Goal: Task Accomplishment & Management: Complete application form

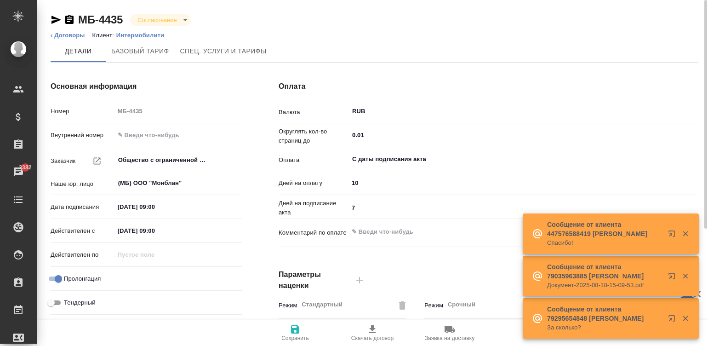
click at [140, 34] on p "Интермобилити" at bounding box center [143, 35] width 55 height 7
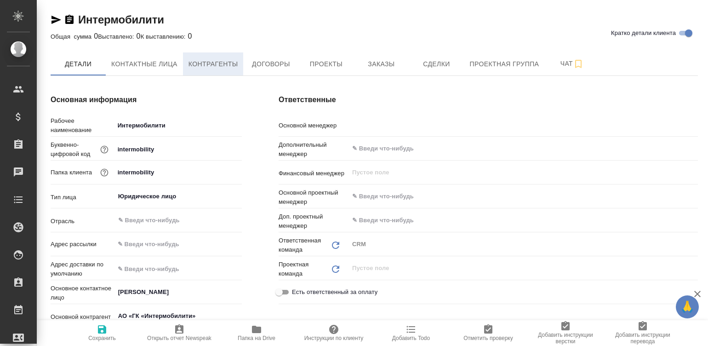
type textarea "x"
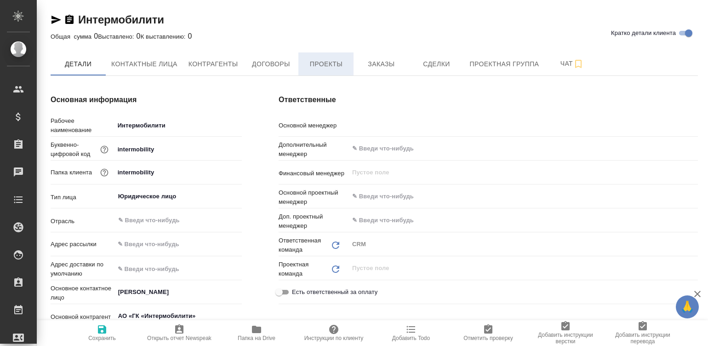
type textarea "x"
type input "Павлова Антонина a.pavlova"
type textarea "x"
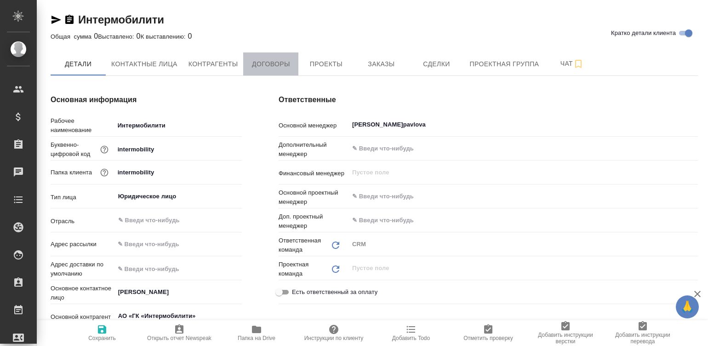
click at [272, 63] on span "Договоры" at bounding box center [271, 63] width 44 height 11
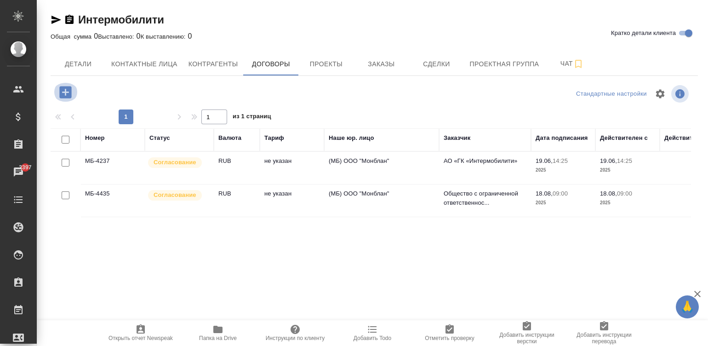
click at [64, 86] on icon "button" at bounding box center [65, 92] width 12 height 12
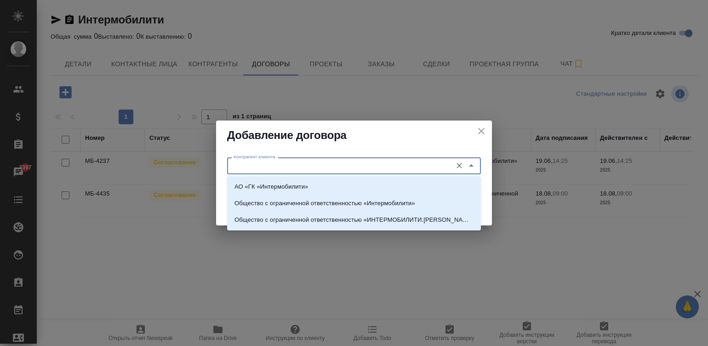
click at [277, 161] on input "Контрагент клиента" at bounding box center [339, 165] width 218 height 11
click at [352, 218] on p "Общество с ограниченной ответственностью «ИНТЕРМОБИЛИТИ.[PERSON_NAME]»" at bounding box center [354, 219] width 239 height 9
type input "Общество с ограниченной ответственностью «ИНТЕРМОБИЛИТИ.[PERSON_NAME]»"
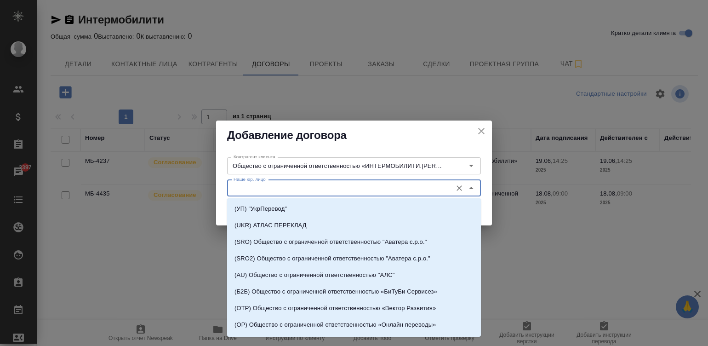
click at [276, 189] on input "Наше юр. лицо" at bounding box center [339, 188] width 218 height 11
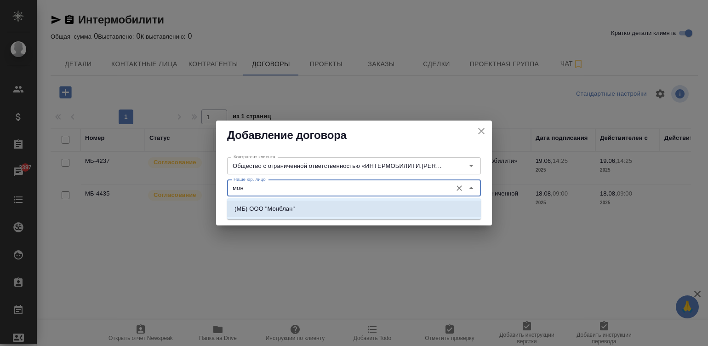
click at [313, 206] on li "(МБ) ООО "Монблан"" at bounding box center [354, 209] width 254 height 17
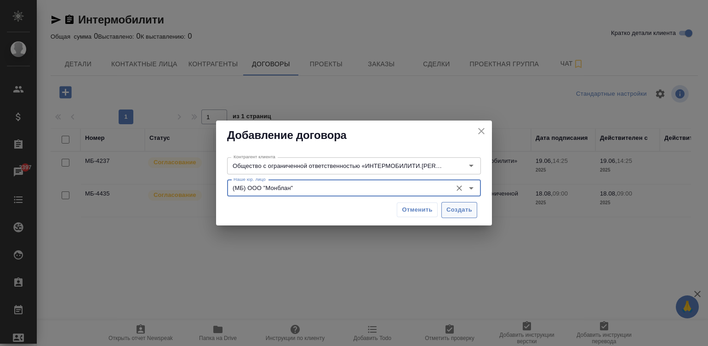
type input "(МБ) ООО "Монблан""
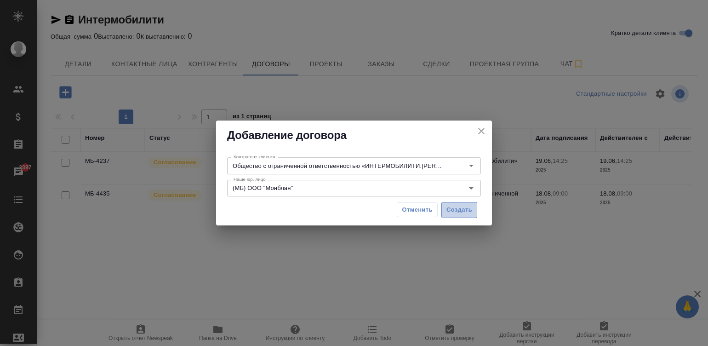
click at [456, 209] on span "Создать" at bounding box center [460, 210] width 26 height 11
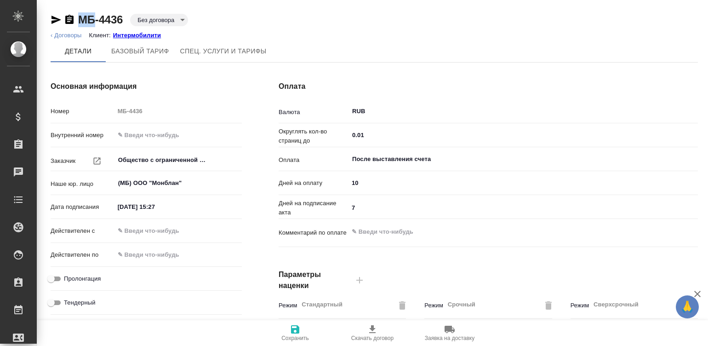
click at [69, 13] on div "МБ-4436 Без договора draft" at bounding box center [120, 19] width 138 height 15
click at [67, 14] on icon "button" at bounding box center [69, 19] width 11 height 11
copy link "МБ"
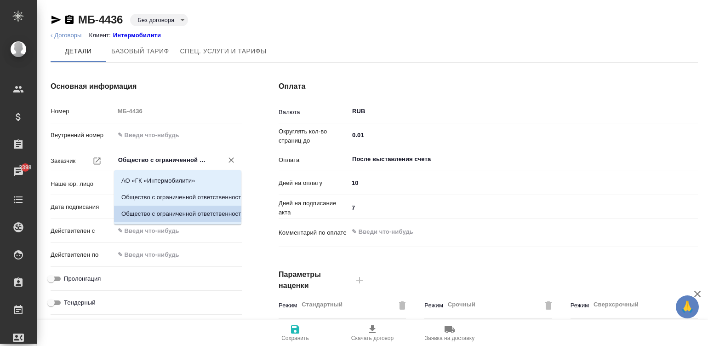
click at [147, 155] on input "Общество с ограниченной ответственностью «ИНТЕРМОБИЛИТИ.[PERSON_NAME]»" at bounding box center [162, 160] width 91 height 11
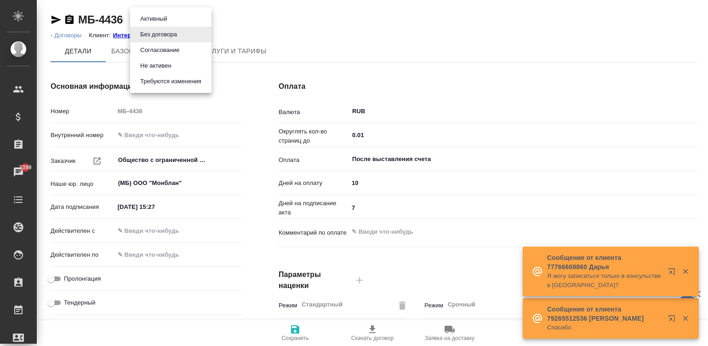
click at [152, 18] on body "🙏 .cls-1 fill:#fff; AWATERA [PERSON_NAME][PERSON_NAME] Спецификации Заказы 3399…" at bounding box center [354, 173] width 708 height 346
click at [170, 24] on button "Согласование" at bounding box center [154, 19] width 32 height 10
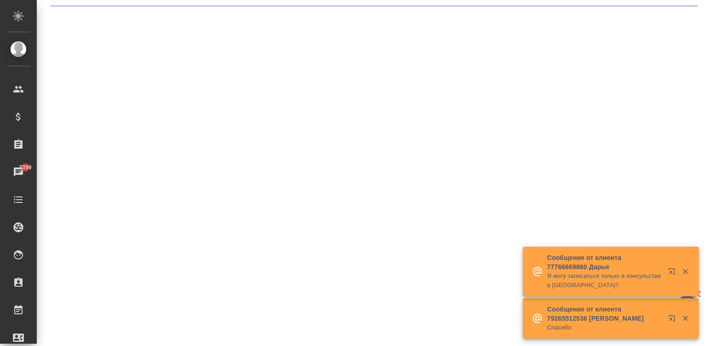
click at [162, 209] on div ".cls-1 fill:#fff; AWATERA [PERSON_NAME]malinina Клиенты Спецификации Заказы 339…" at bounding box center [354, 173] width 708 height 346
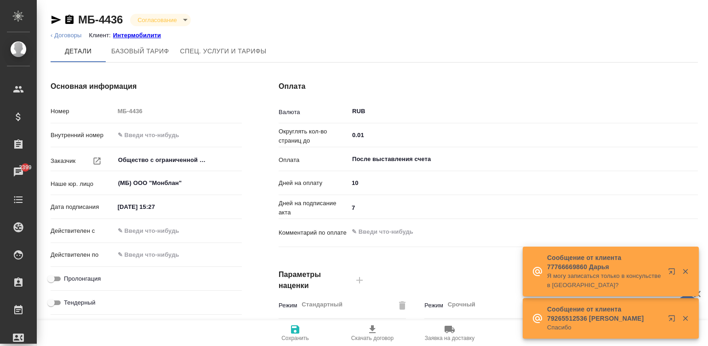
click at [162, 207] on input "[DATE] 15:27" at bounding box center [155, 206] width 80 height 13
type input "1_.__.____ __:__"
type textarea "x"
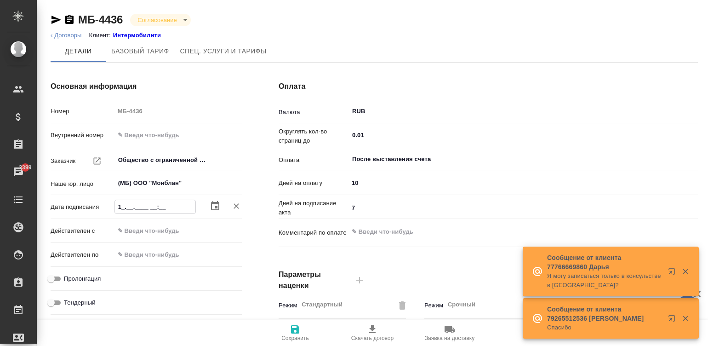
type input "18.__.____ __:__"
type textarea "x"
type input "18.0_.____ __:__"
type textarea "x"
type input "18.08.____ __:__"
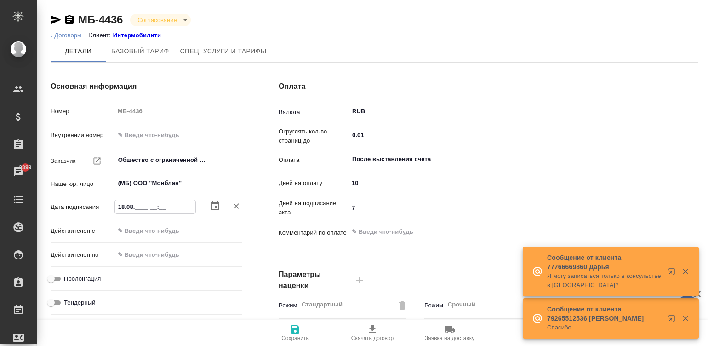
type textarea "x"
type input "18.08.2___ __:__"
type textarea "x"
type input "[DATE]__ __:__"
type textarea "x"
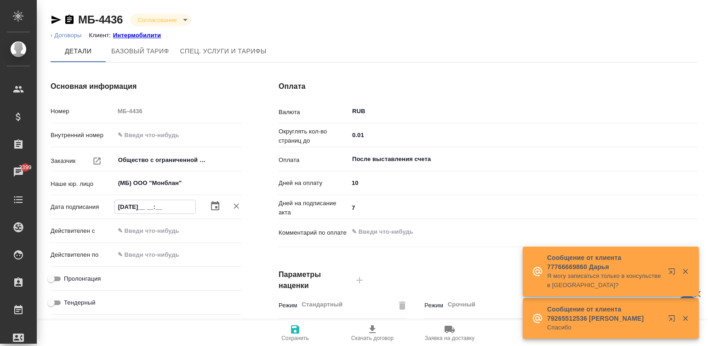
type input "[DATE]_ __:__"
type textarea "x"
type input "[DATE] __:__"
type textarea "x"
type input "[DATE] 0_:__"
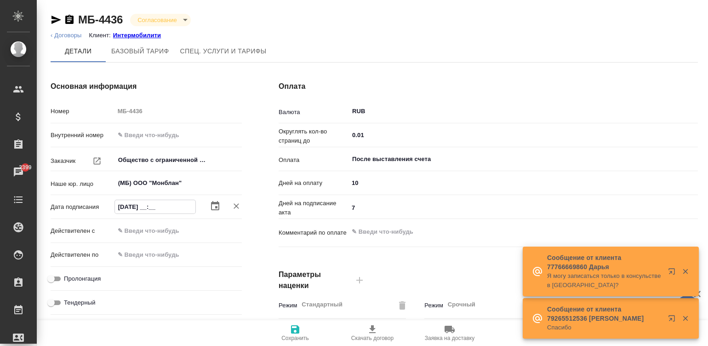
type textarea "x"
type input "[DATE] 09:__"
type textarea "x"
type input "[DATE] 09:0_"
type textarea "x"
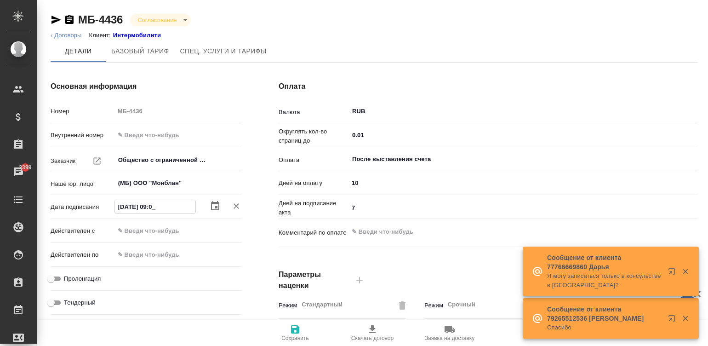
type input "[DATE] 09:00"
type textarea "x"
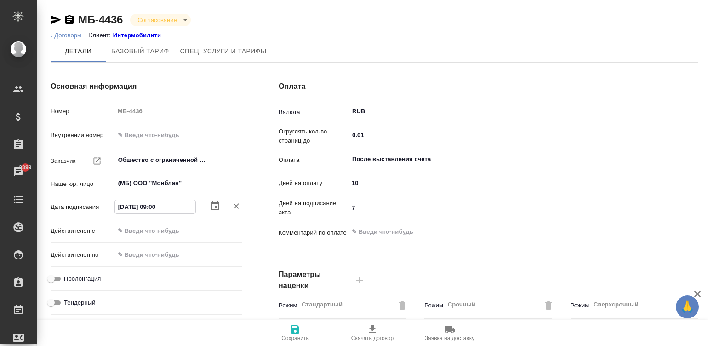
type input "[DATE] 09:00"
click at [171, 230] on input "text" at bounding box center [155, 230] width 80 height 13
paste input "[DATE] 09:00"
type input "[DATE] 09:00"
type textarea "x"
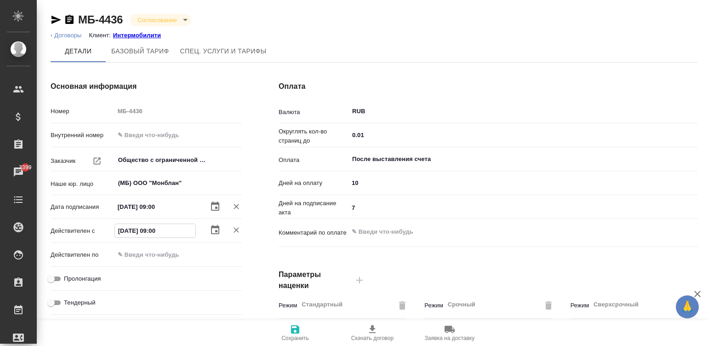
type input "[DATE] 09:00"
click at [54, 275] on input "Пролонгация" at bounding box center [50, 278] width 33 height 11
checkbox input "true"
type textarea "x"
click at [297, 332] on icon "button" at bounding box center [295, 329] width 8 height 8
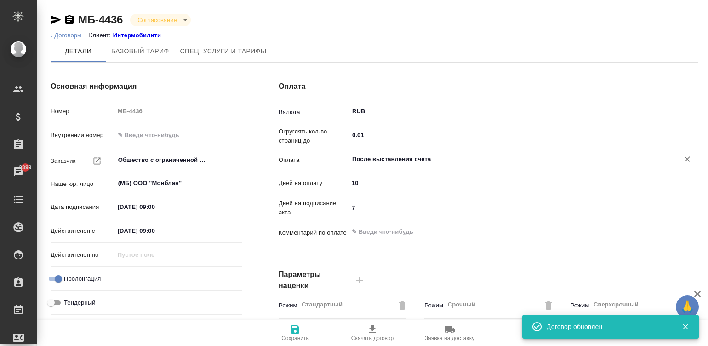
click at [403, 152] on div "После выставления счета ​" at bounding box center [524, 159] width 350 height 17
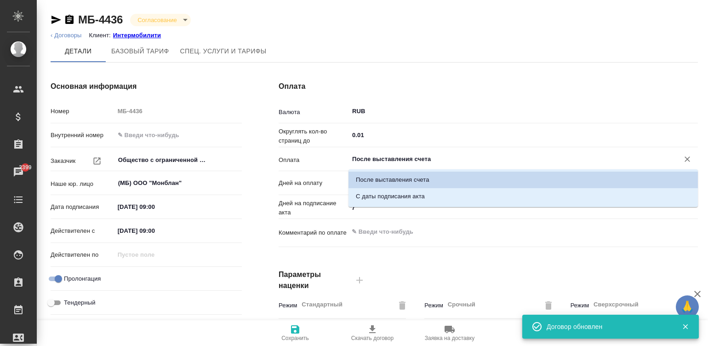
click at [444, 156] on input "После выставления счета" at bounding box center [507, 159] width 313 height 11
click at [371, 195] on p "С даты подписания акта" at bounding box center [390, 196] width 69 height 9
type input "С даты подписания акта"
type textarea "x"
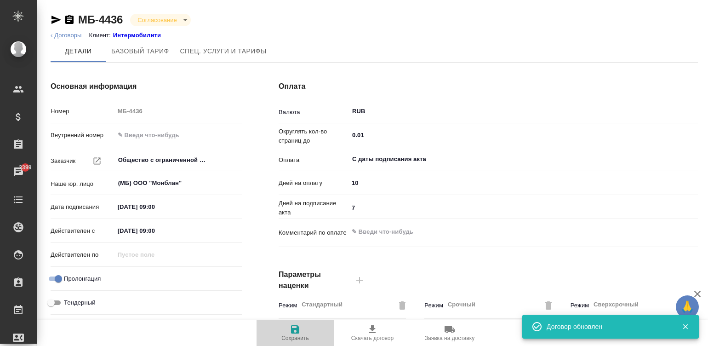
click at [301, 326] on span "Сохранить" at bounding box center [295, 332] width 66 height 17
